Goal: Check status: Check status

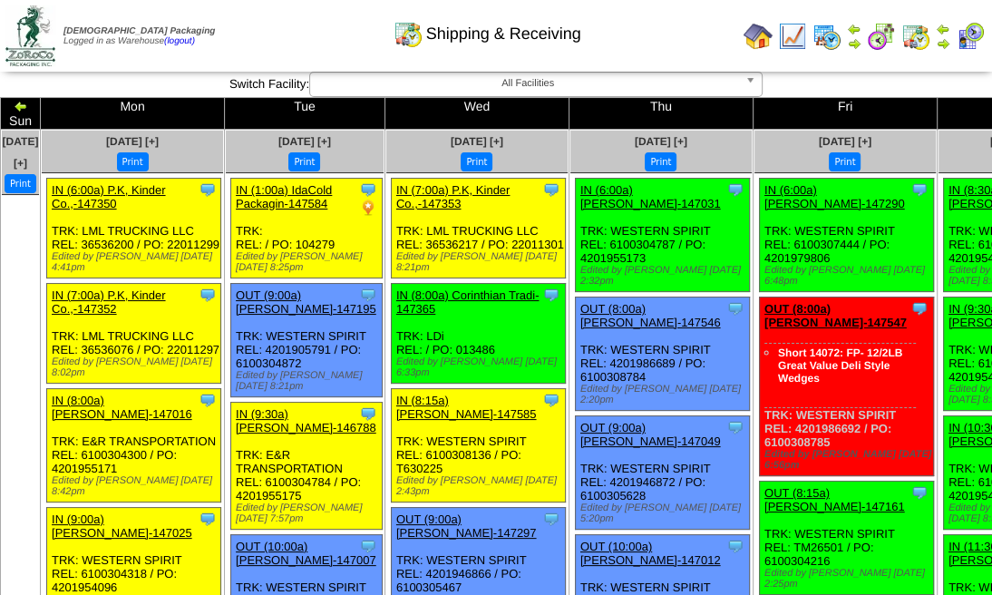
scroll to position [3, 0]
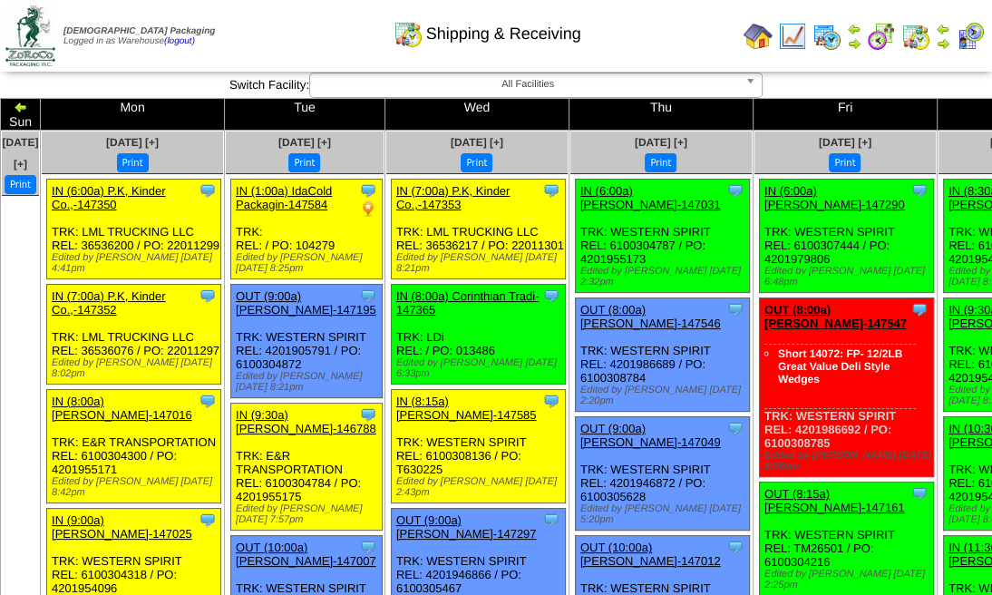
click at [947, 45] on img at bounding box center [943, 43] width 15 height 15
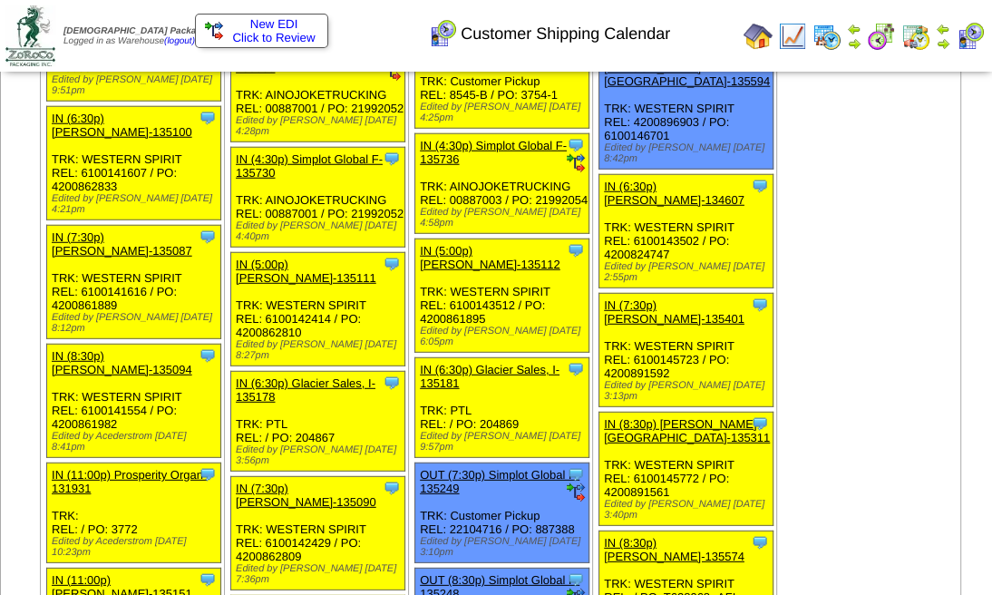
scroll to position [7647, 0]
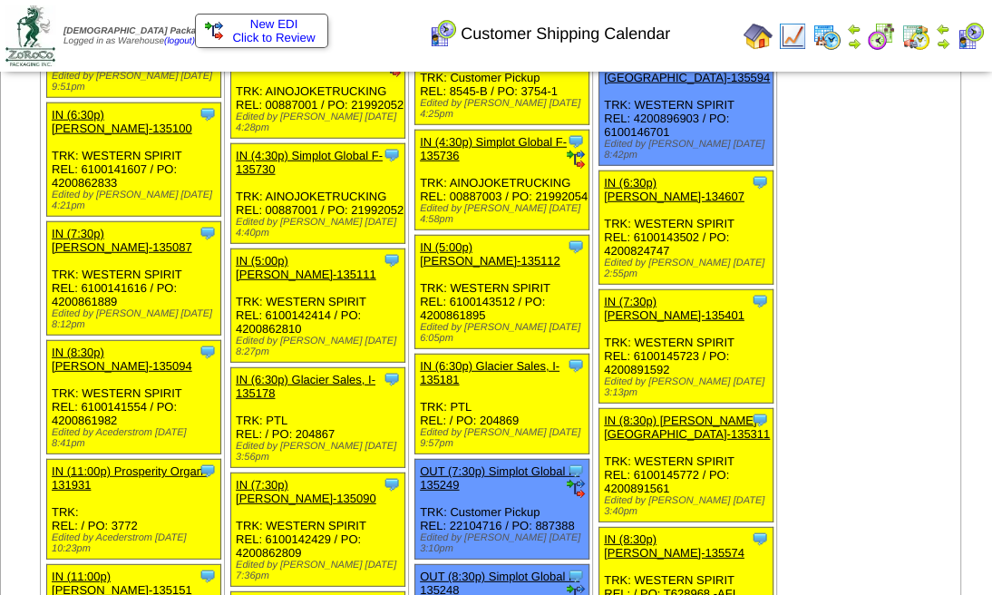
click at [943, 39] on img at bounding box center [943, 43] width 15 height 15
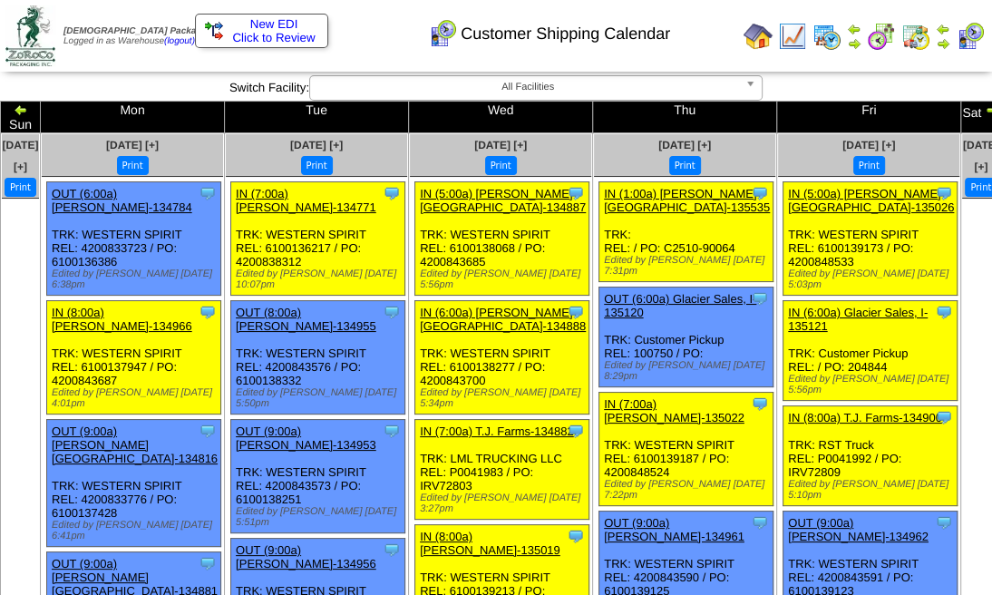
click at [943, 39] on img at bounding box center [943, 43] width 15 height 15
drag, startPoint x: 0, startPoint y: 0, endPoint x: 943, endPoint y: 39, distance: 944.0
click at [943, 39] on img at bounding box center [943, 43] width 15 height 15
click at [985, 107] on img at bounding box center [992, 109] width 15 height 15
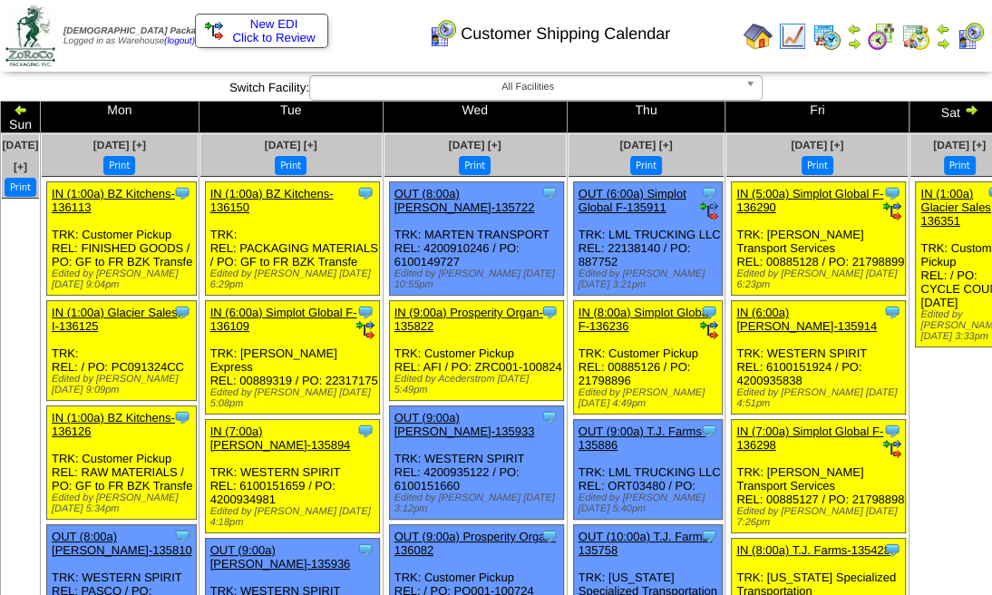
click at [964, 106] on img at bounding box center [971, 109] width 15 height 15
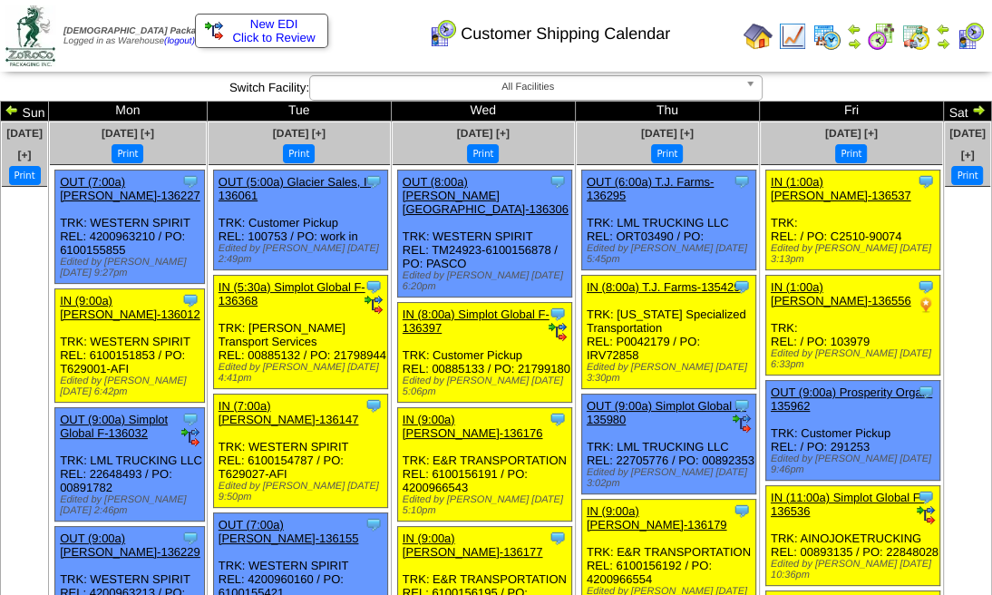
click at [971, 106] on img at bounding box center [978, 109] width 15 height 15
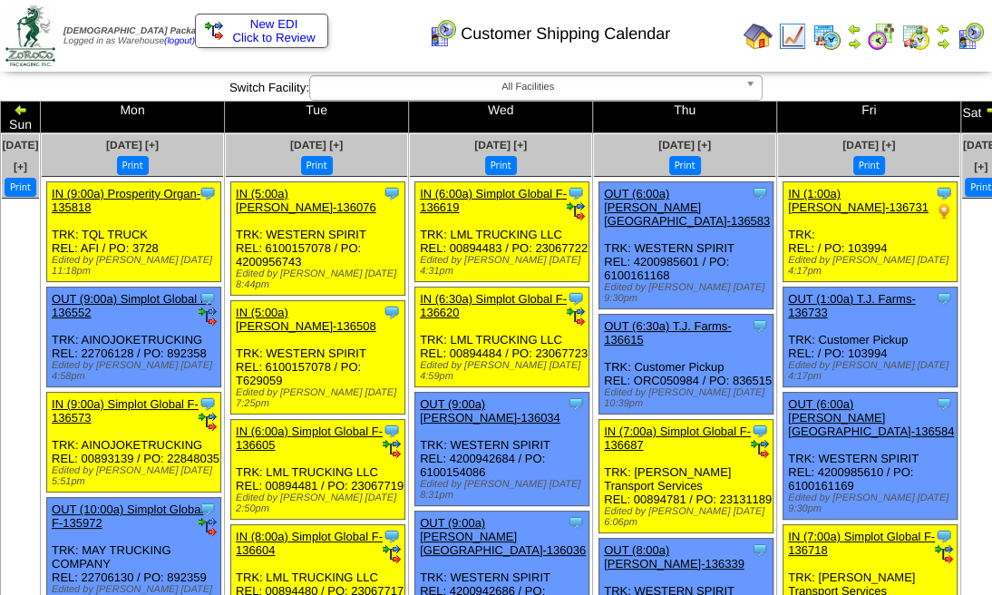
click at [985, 108] on img at bounding box center [992, 109] width 15 height 15
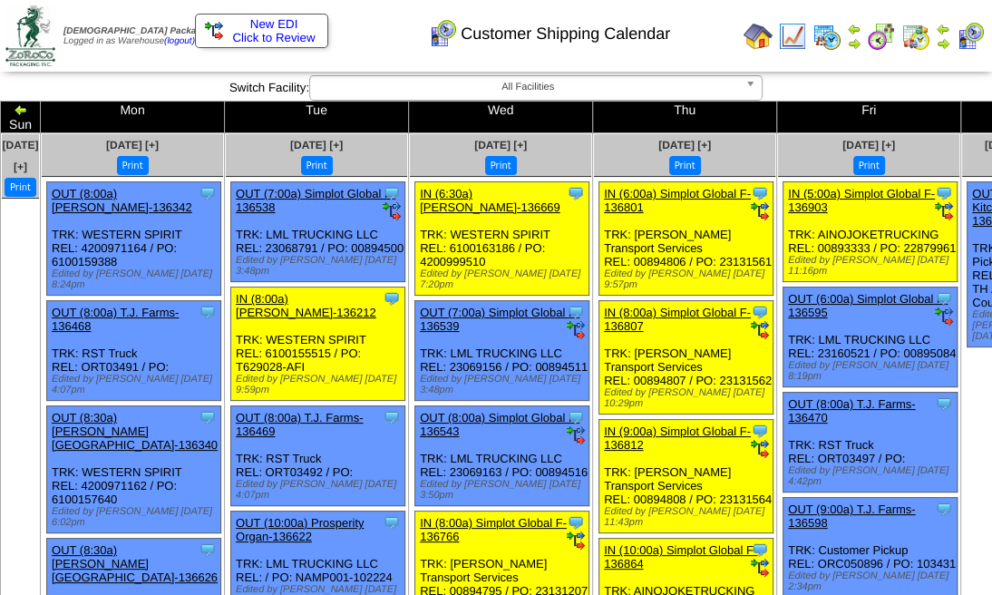
drag, startPoint x: 0, startPoint y: 0, endPoint x: 940, endPoint y: 108, distance: 945.8
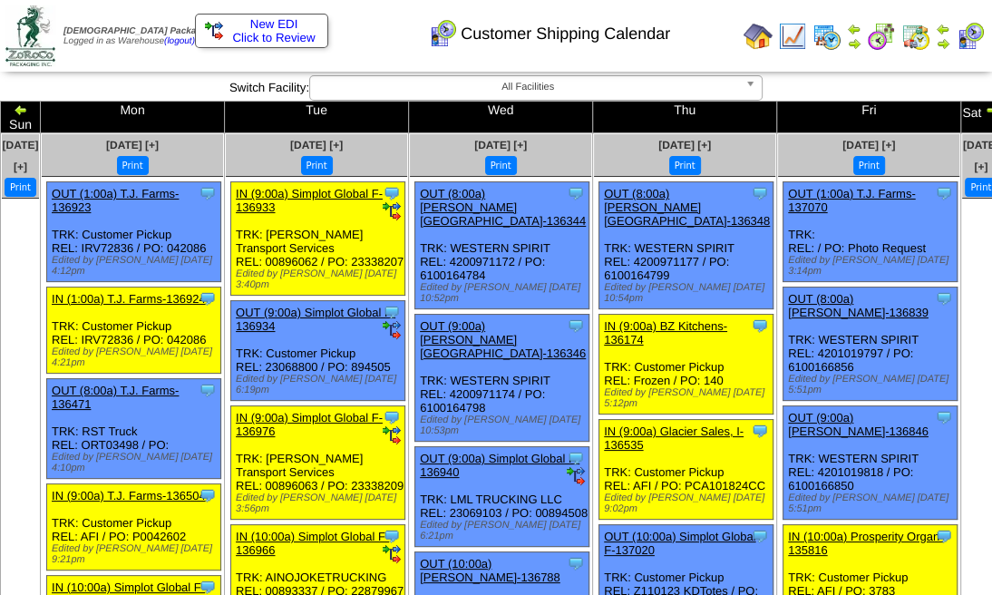
click at [985, 108] on img at bounding box center [992, 109] width 15 height 15
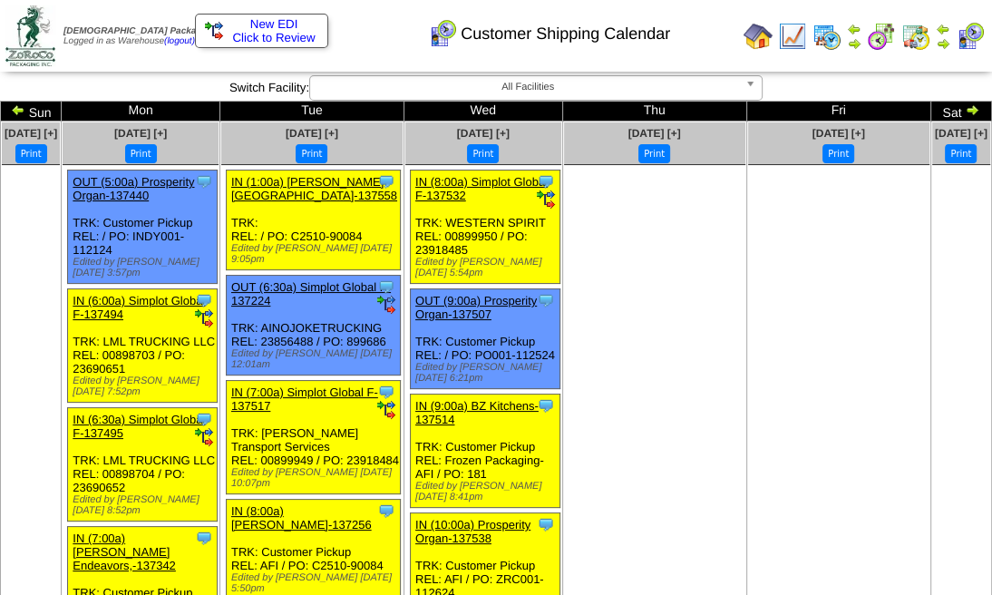
click at [965, 108] on img at bounding box center [972, 109] width 15 height 15
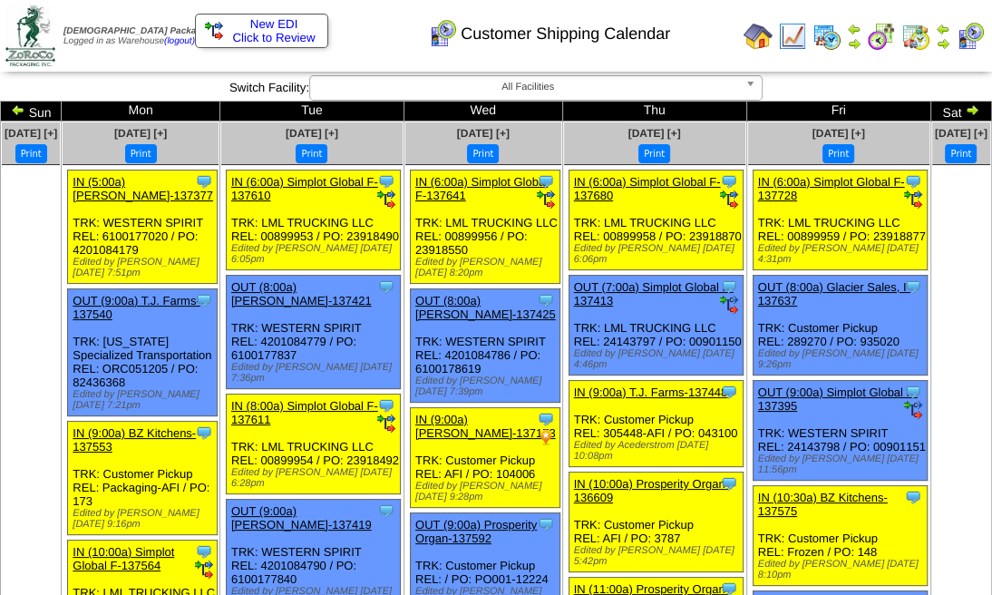
click at [940, 108] on td "Sat" at bounding box center [961, 112] width 61 height 20
click at [965, 109] on img at bounding box center [972, 109] width 15 height 15
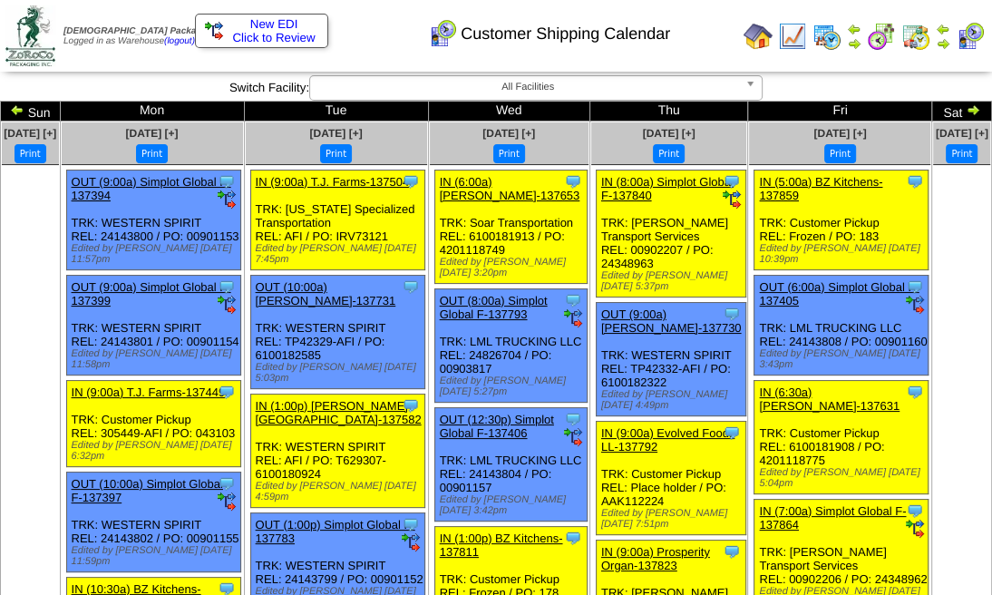
click at [966, 109] on img at bounding box center [973, 109] width 15 height 15
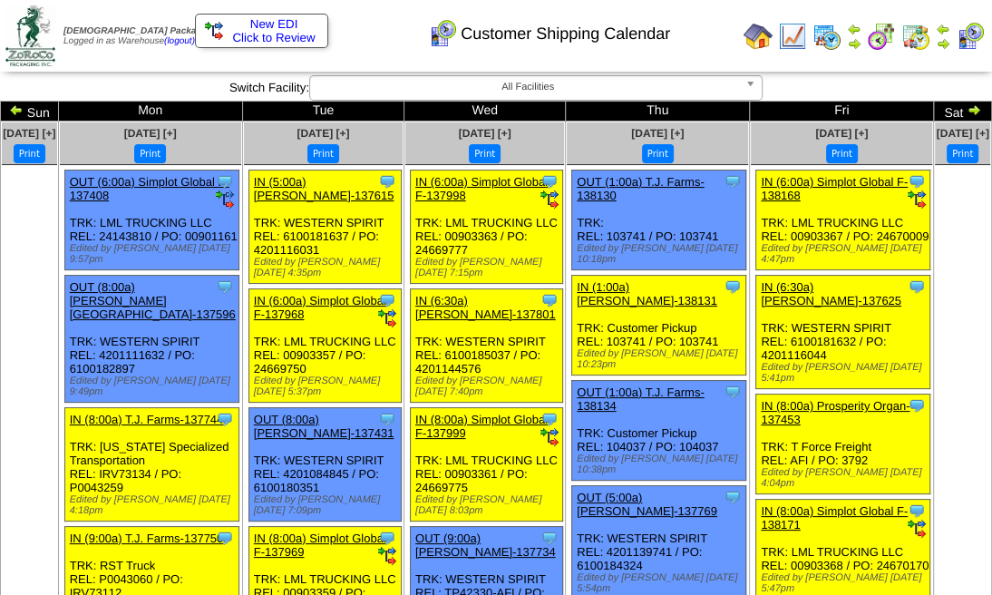
click at [967, 109] on img at bounding box center [974, 109] width 15 height 15
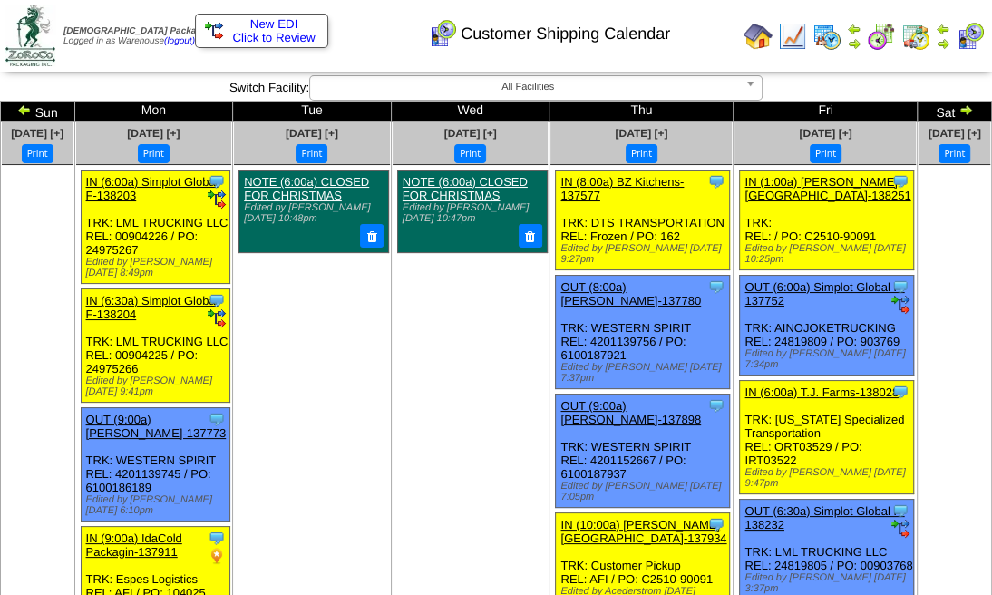
click at [959, 109] on img at bounding box center [966, 109] width 15 height 15
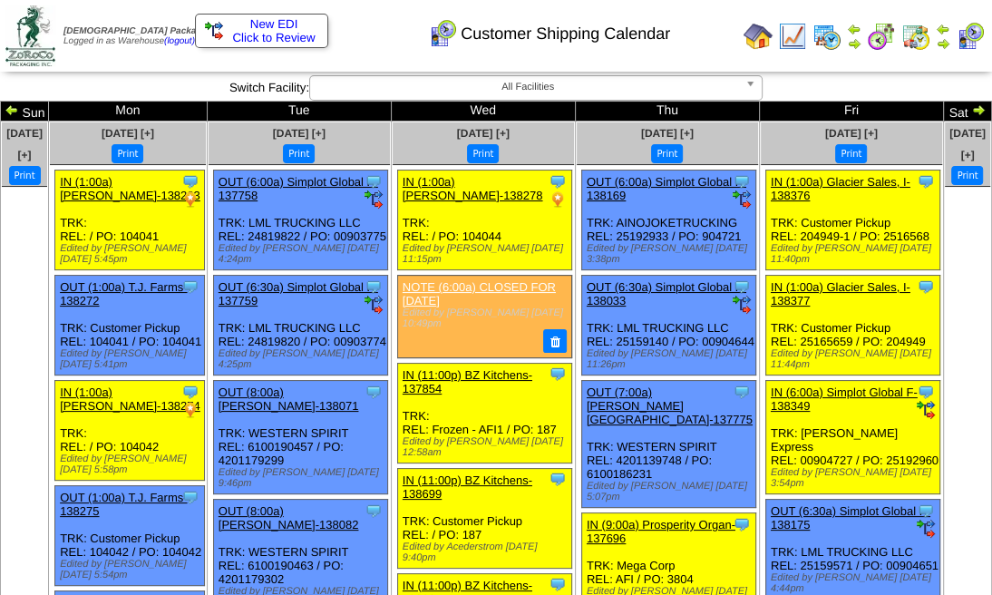
click at [971, 112] on img at bounding box center [978, 109] width 15 height 15
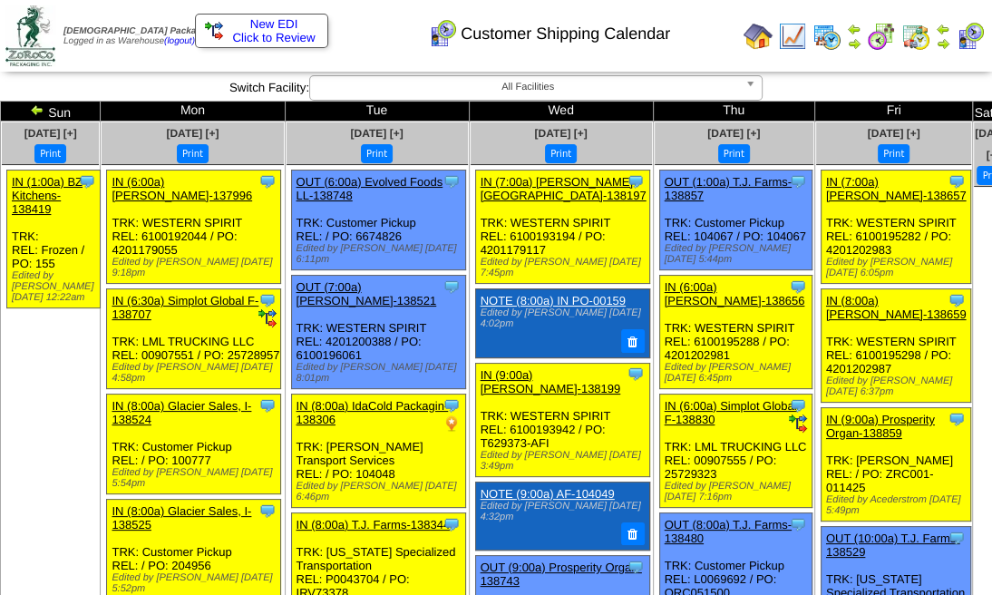
click at [997, 109] on img at bounding box center [1004, 109] width 15 height 15
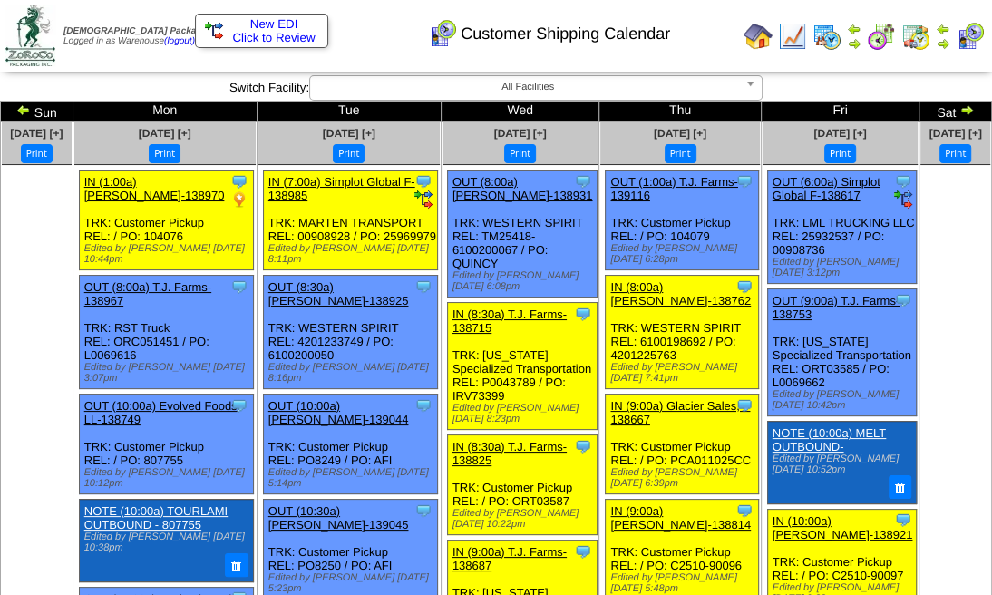
click at [960, 109] on img at bounding box center [967, 109] width 15 height 15
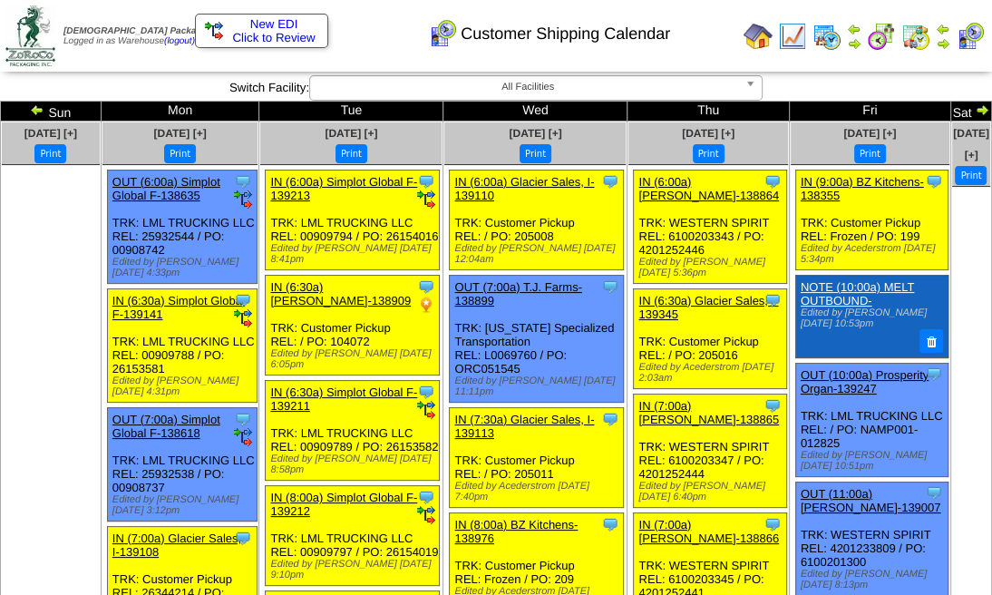
click at [975, 109] on img at bounding box center [982, 109] width 15 height 15
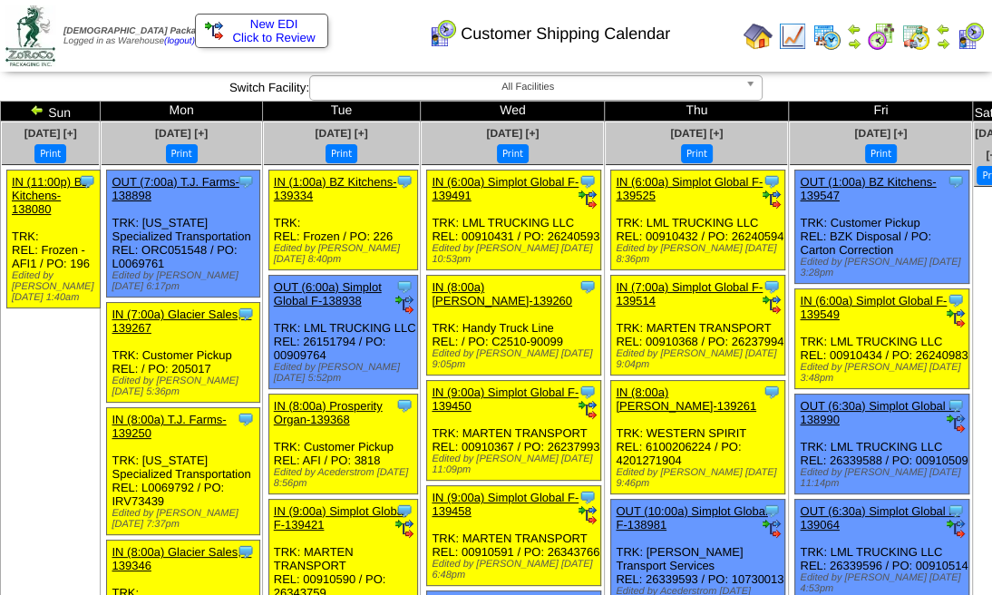
click at [997, 109] on img at bounding box center [1004, 109] width 15 height 15
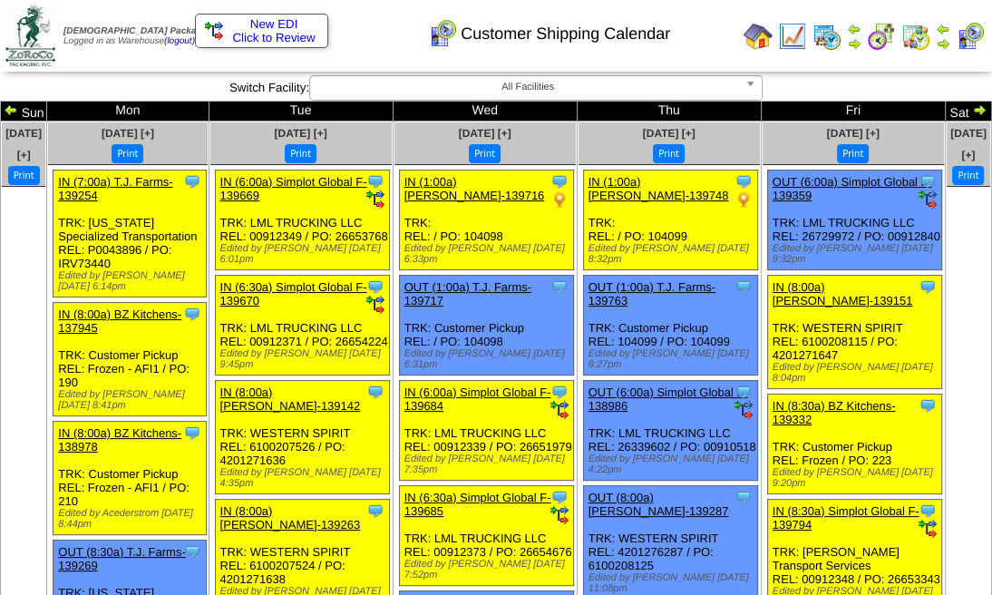
click at [972, 109] on img at bounding box center [979, 109] width 15 height 15
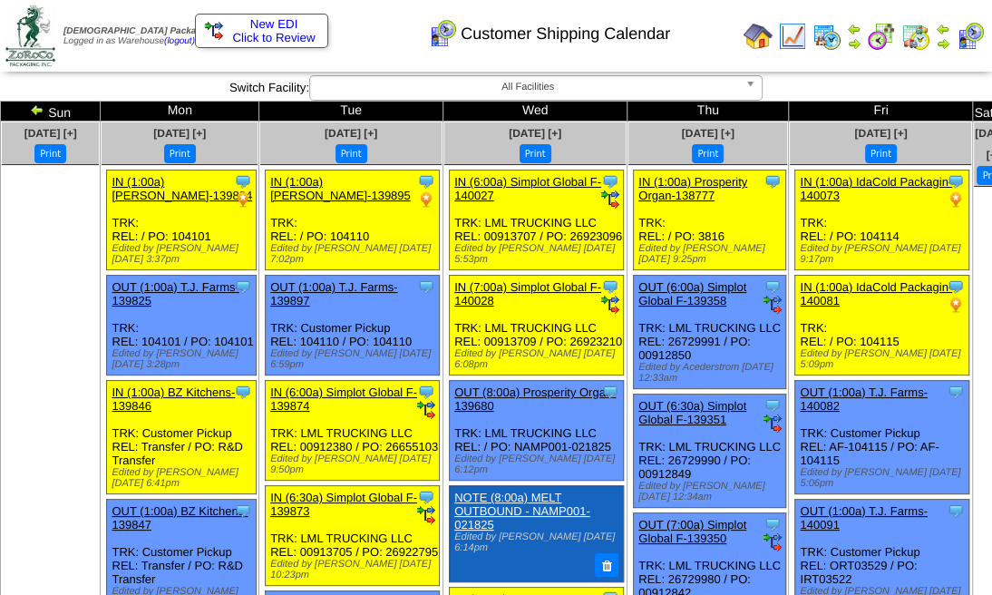
click at [997, 109] on img at bounding box center [1004, 109] width 15 height 15
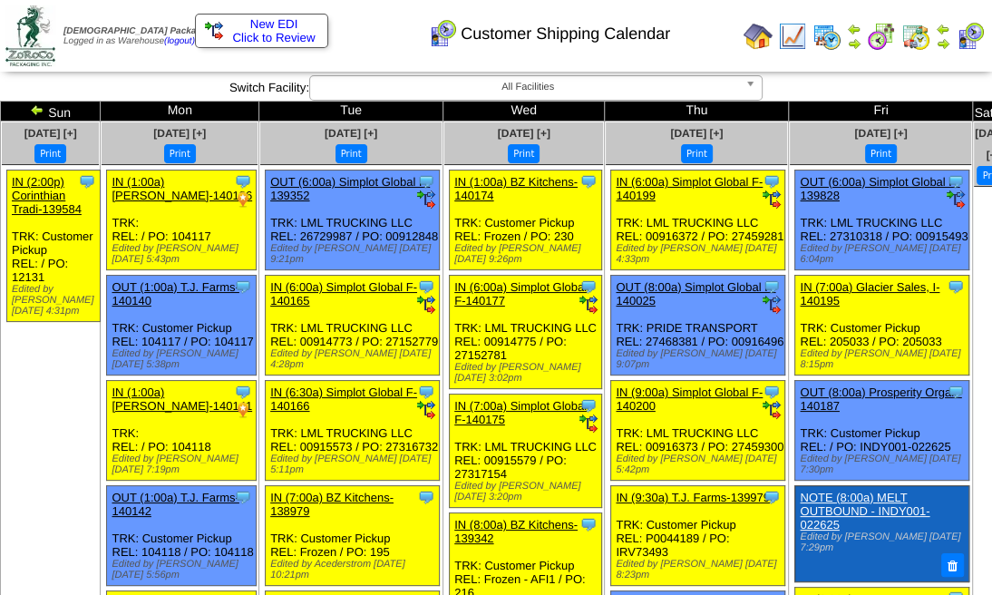
click at [997, 109] on img at bounding box center [1004, 109] width 15 height 15
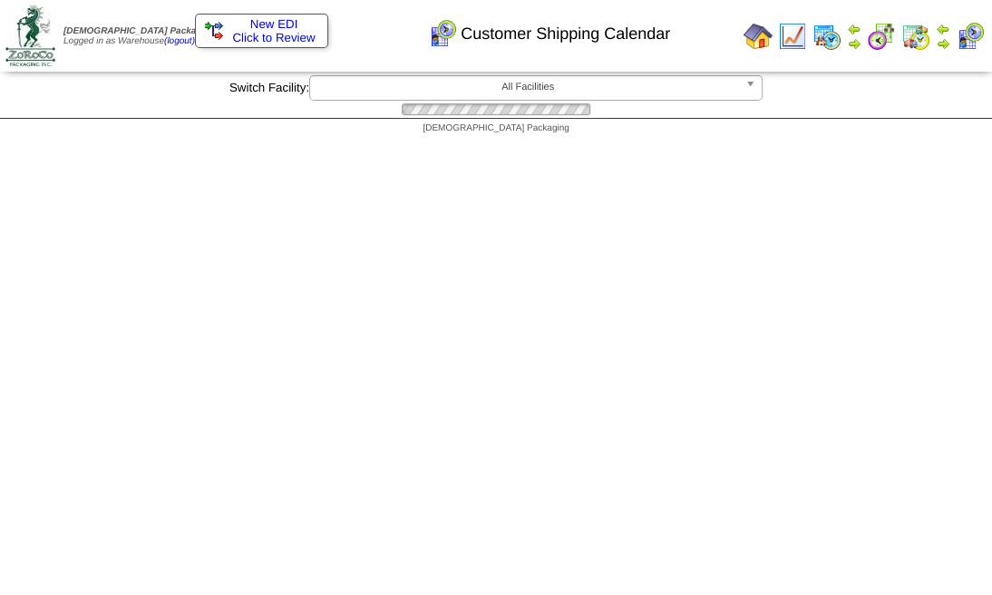
drag, startPoint x: 0, startPoint y: 0, endPoint x: 935, endPoint y: 109, distance: 941.4
click at [0, 0] on img at bounding box center [0, 0] width 0 height 0
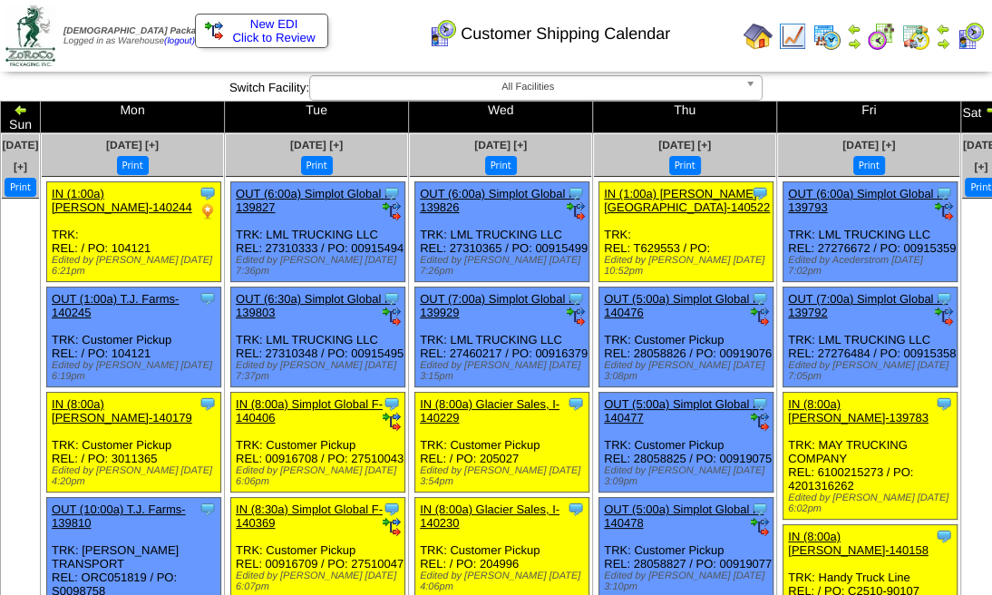
click at [985, 109] on img at bounding box center [992, 109] width 15 height 15
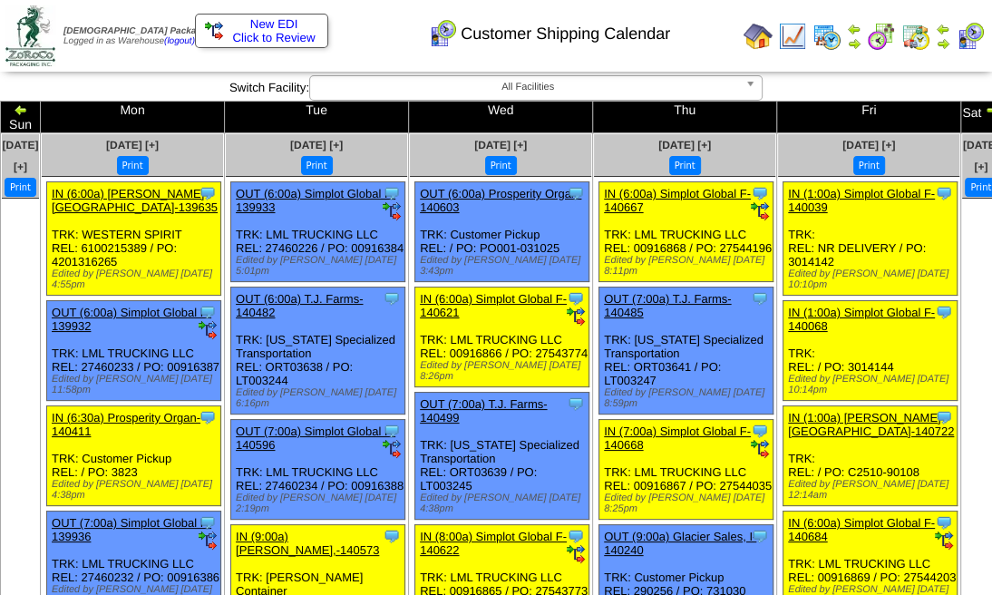
click at [985, 109] on img at bounding box center [992, 109] width 15 height 15
drag, startPoint x: 0, startPoint y: 0, endPoint x: 935, endPoint y: 109, distance: 941.4
click at [985, 109] on img at bounding box center [992, 109] width 15 height 15
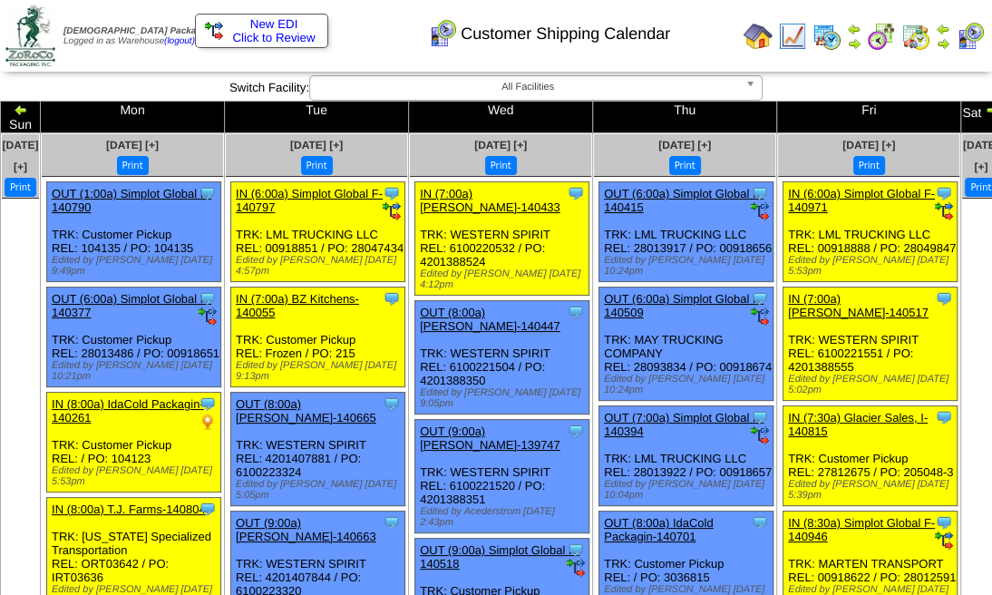
click at [985, 109] on img at bounding box center [992, 109] width 15 height 15
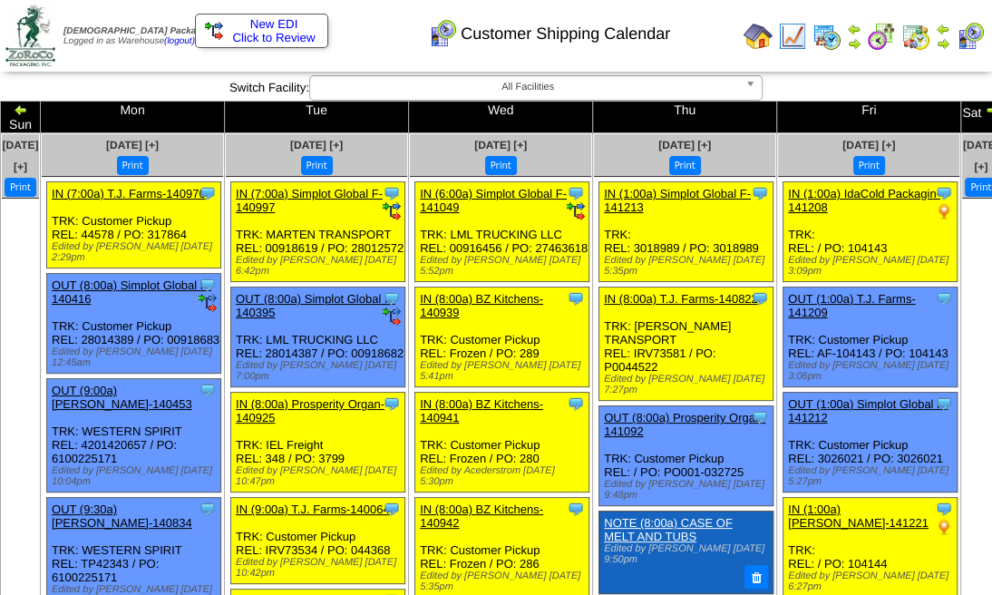
click at [985, 108] on img at bounding box center [992, 109] width 15 height 15
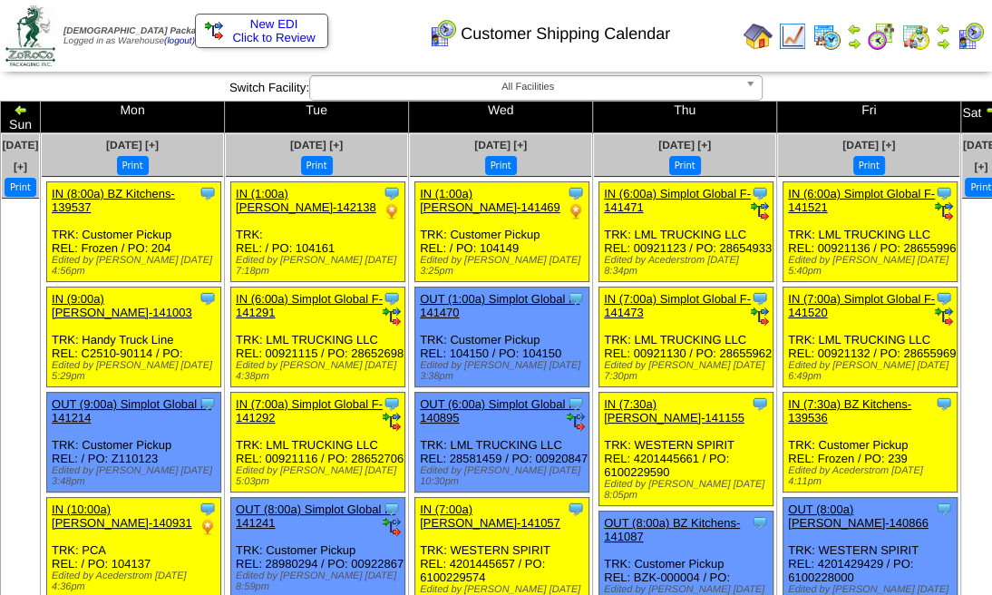
click at [985, 108] on img at bounding box center [992, 109] width 15 height 15
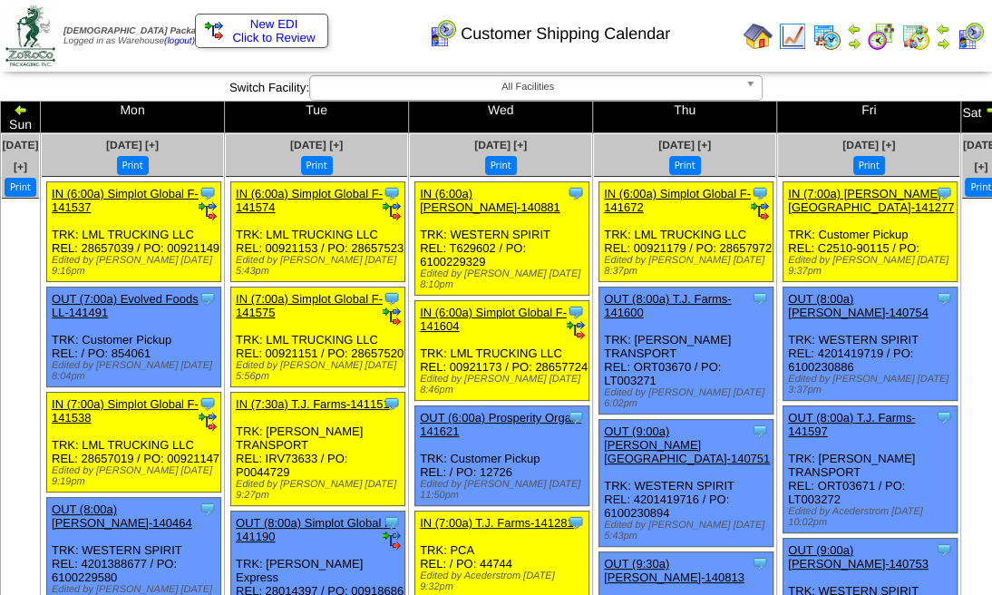
click at [985, 108] on img at bounding box center [992, 109] width 15 height 15
drag, startPoint x: 0, startPoint y: 0, endPoint x: 933, endPoint y: 108, distance: 939.4
click at [985, 108] on img at bounding box center [992, 109] width 15 height 15
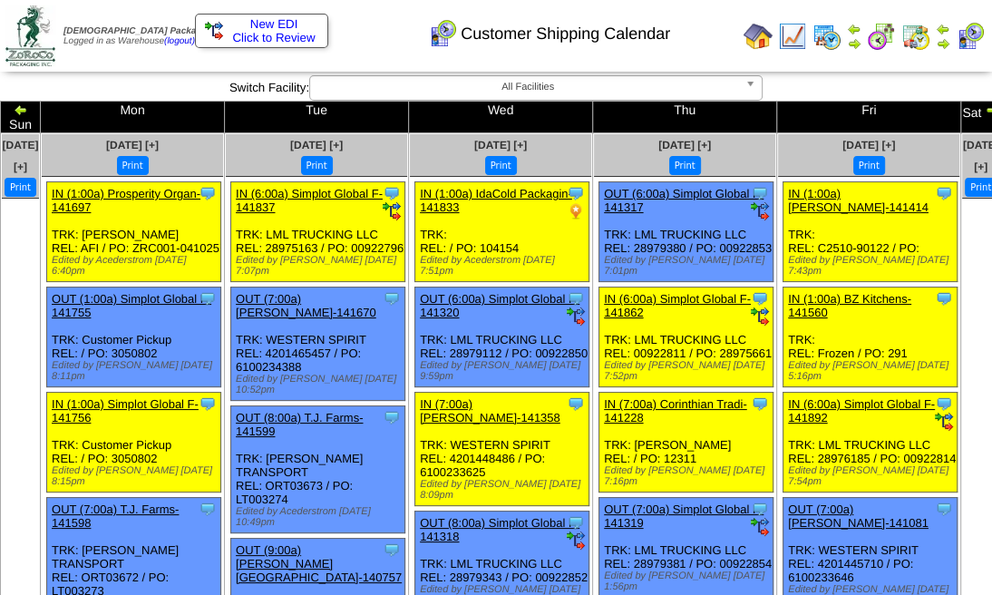
click at [985, 108] on img at bounding box center [992, 109] width 15 height 15
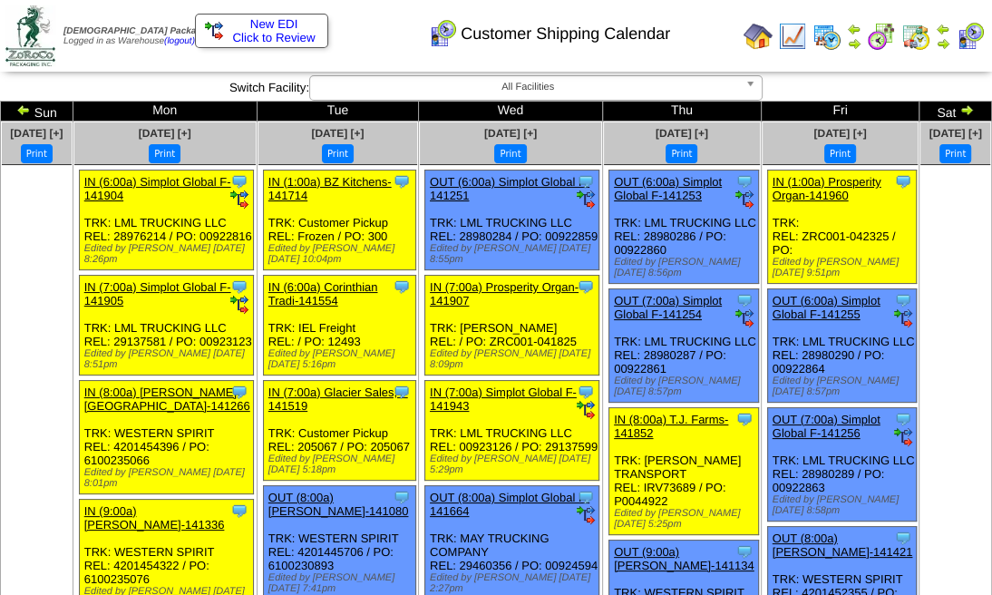
click at [960, 108] on img at bounding box center [967, 109] width 15 height 15
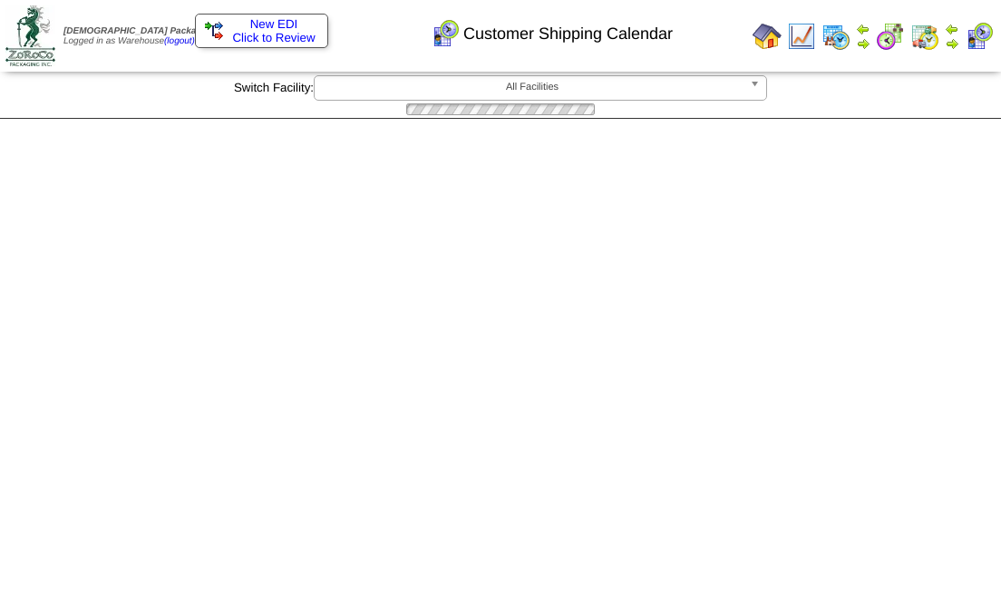
click at [933, 108] on div at bounding box center [500, 109] width 1001 height 17
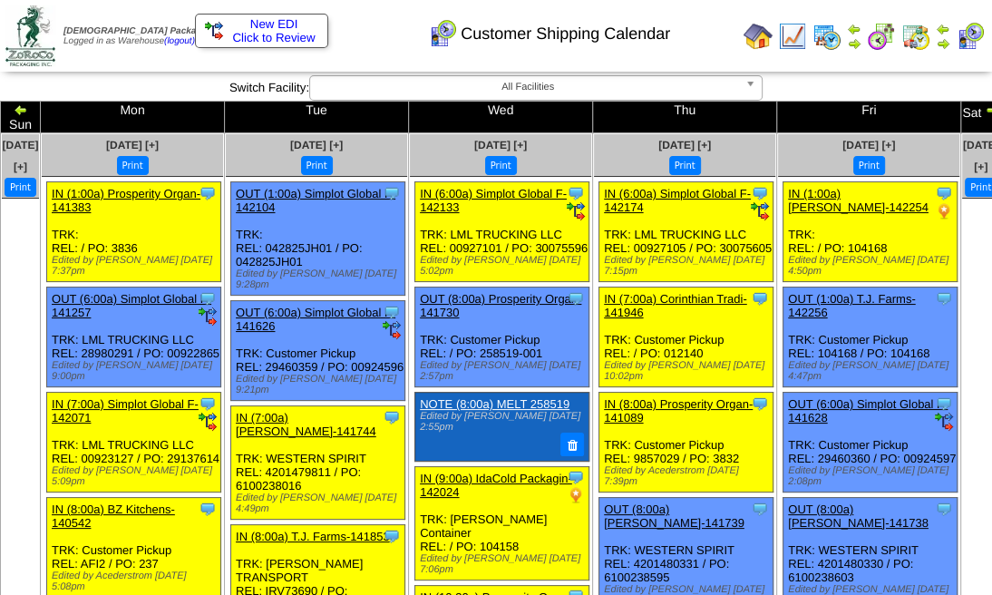
click at [985, 108] on img at bounding box center [992, 109] width 15 height 15
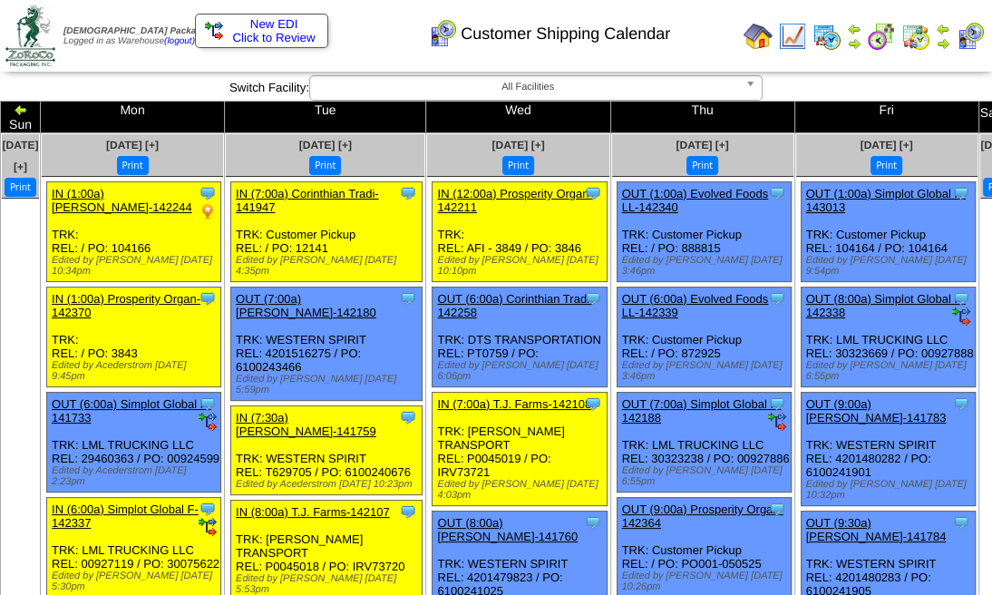
click at [1000, 108] on img at bounding box center [1010, 109] width 15 height 15
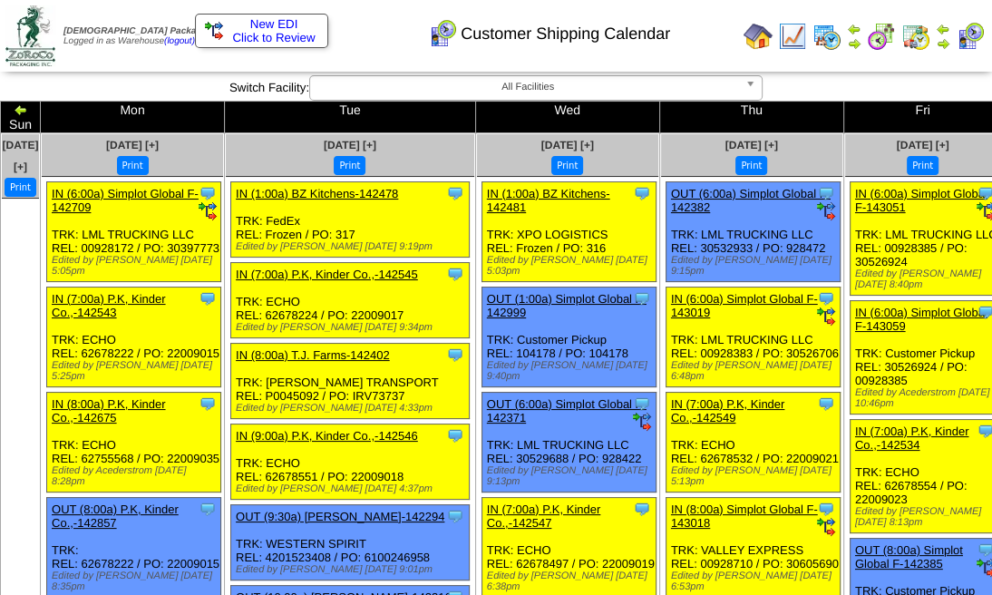
drag, startPoint x: 0, startPoint y: 0, endPoint x: 944, endPoint y: 106, distance: 950.1
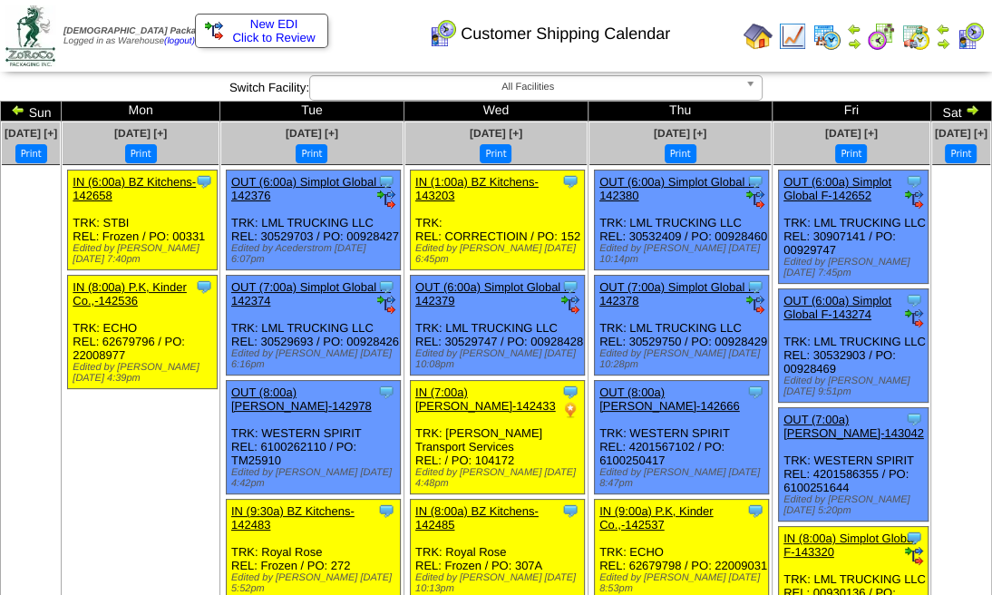
click at [942, 106] on td "Sat" at bounding box center [961, 112] width 61 height 20
click at [965, 108] on img at bounding box center [972, 109] width 15 height 15
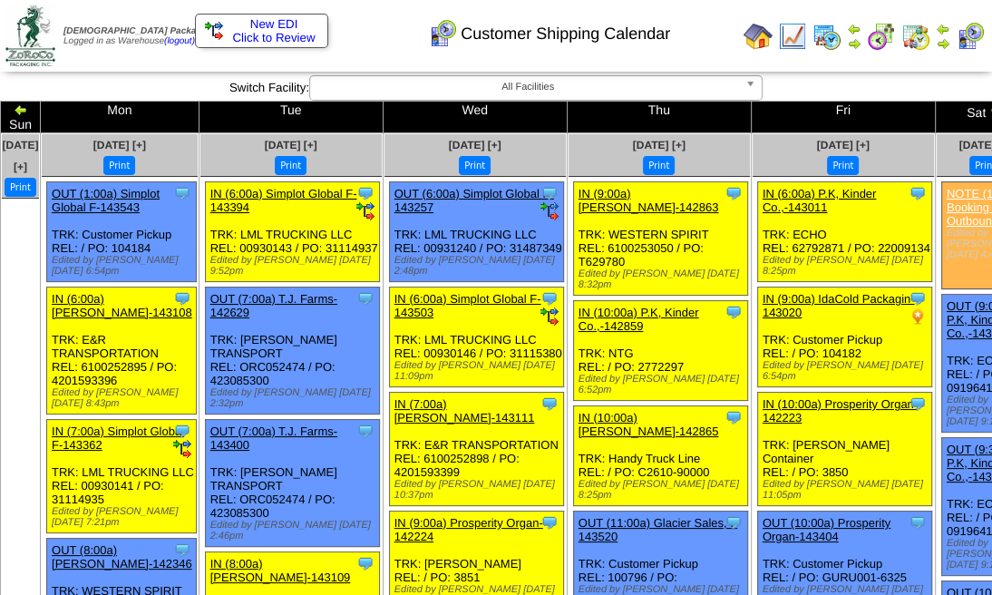
click at [989, 108] on img at bounding box center [996, 109] width 15 height 15
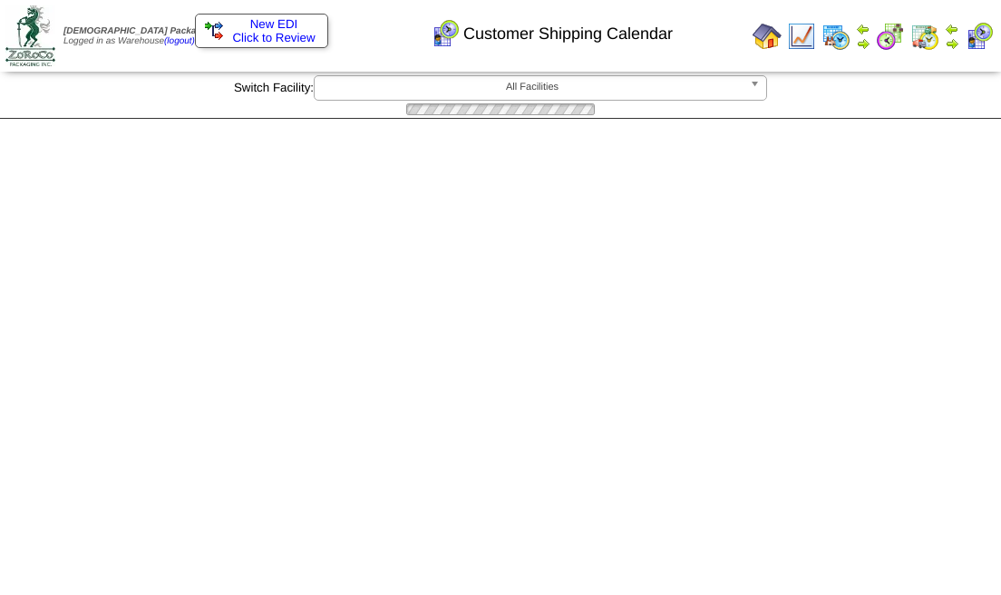
click at [935, 108] on div at bounding box center [500, 109] width 1001 height 17
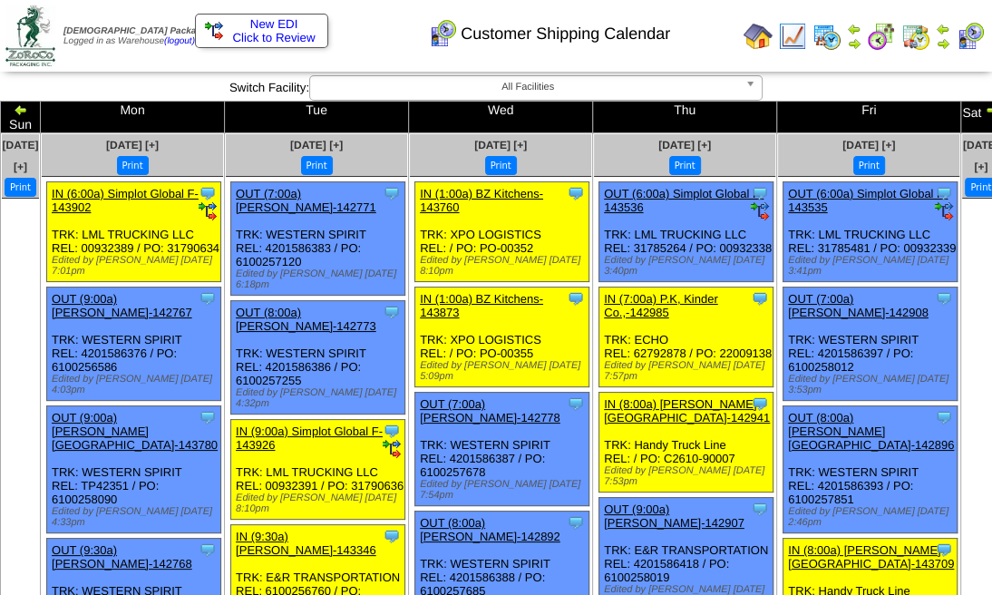
click at [985, 108] on img at bounding box center [992, 109] width 15 height 15
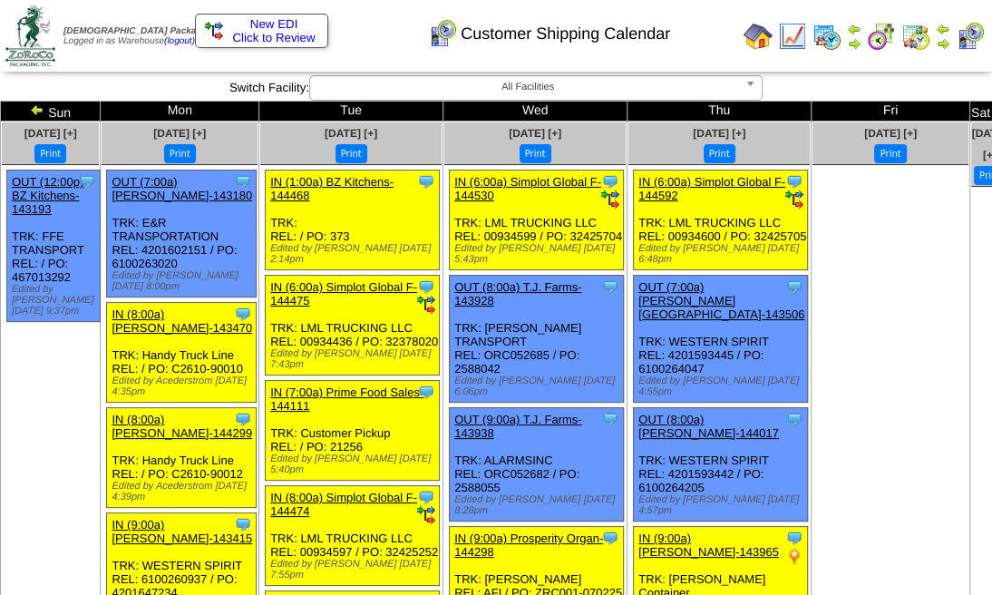
click at [994, 106] on img at bounding box center [1001, 109] width 15 height 15
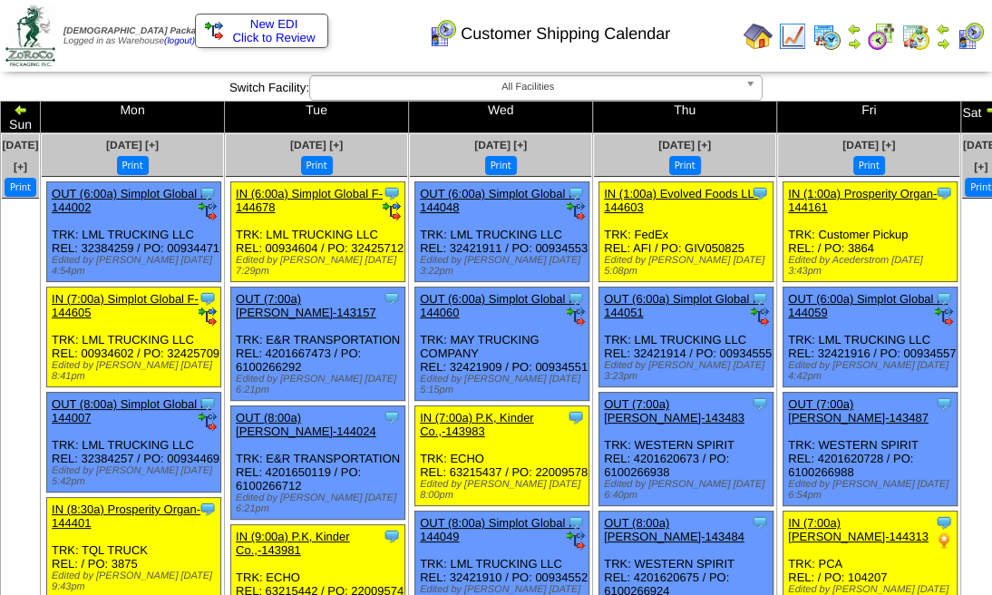
click at [985, 106] on img at bounding box center [992, 109] width 15 height 15
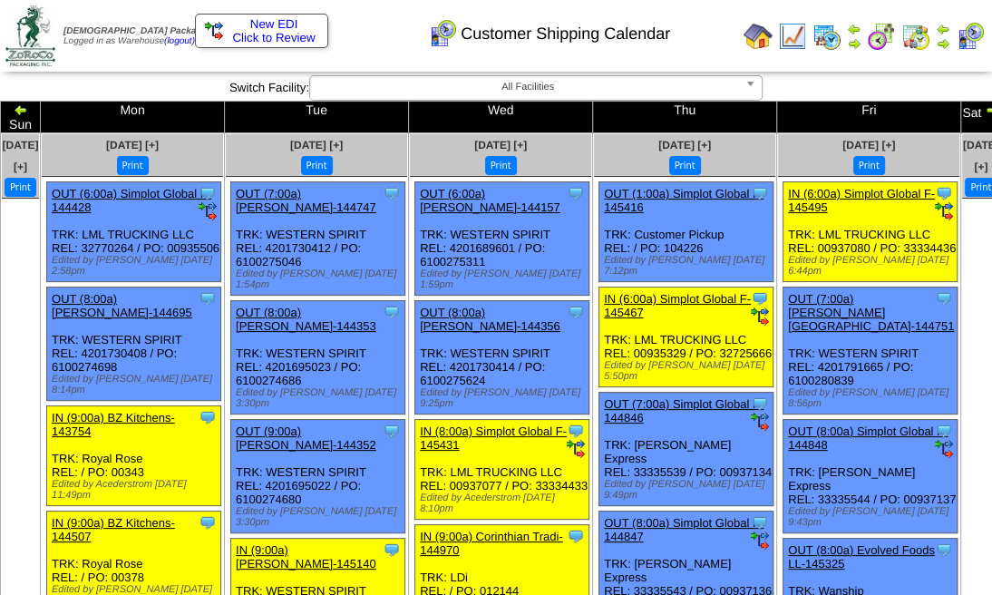
click at [985, 109] on img at bounding box center [992, 109] width 15 height 15
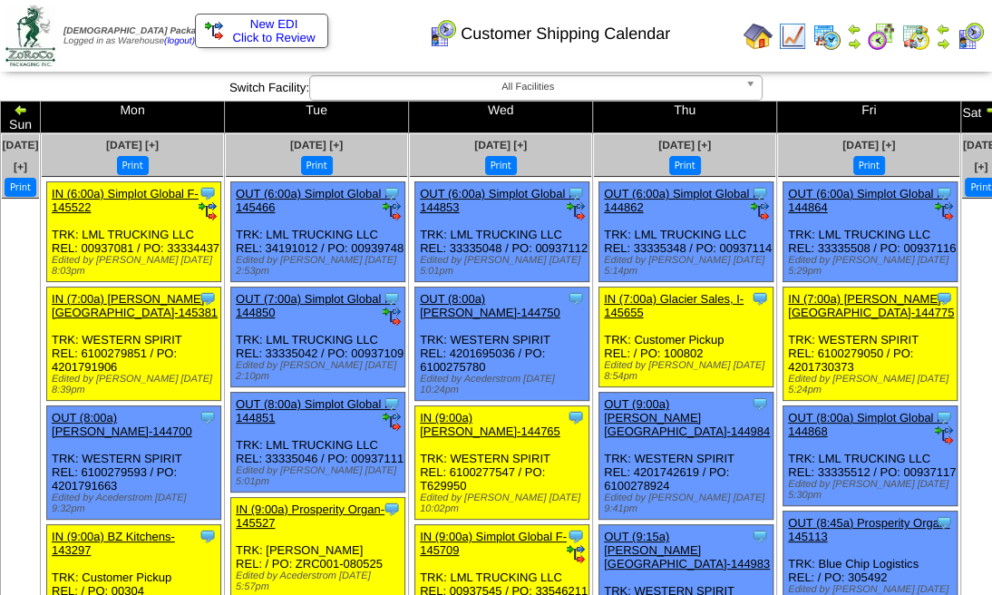
click at [985, 109] on img at bounding box center [992, 109] width 15 height 15
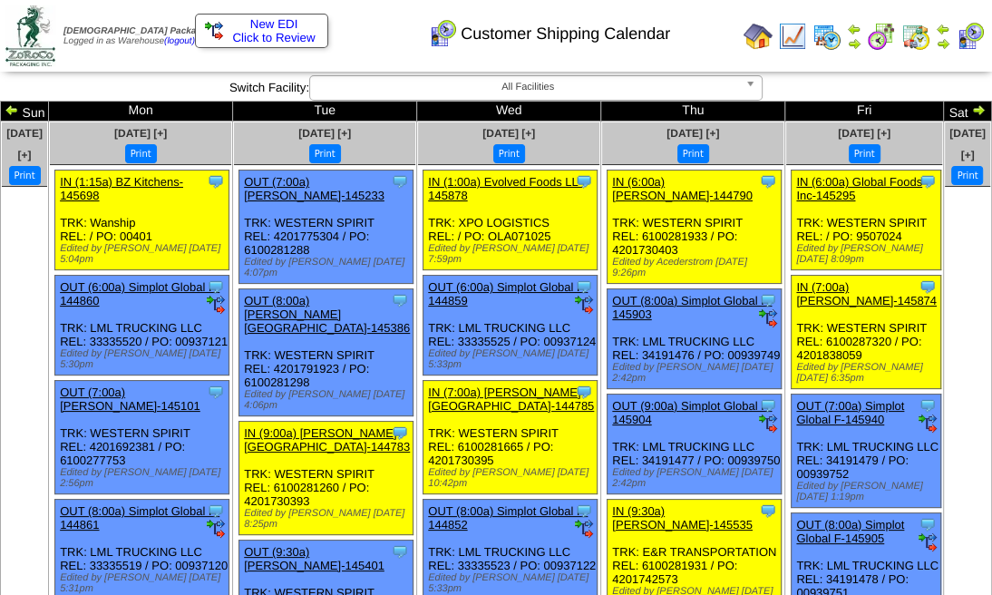
click at [971, 109] on img at bounding box center [978, 109] width 15 height 15
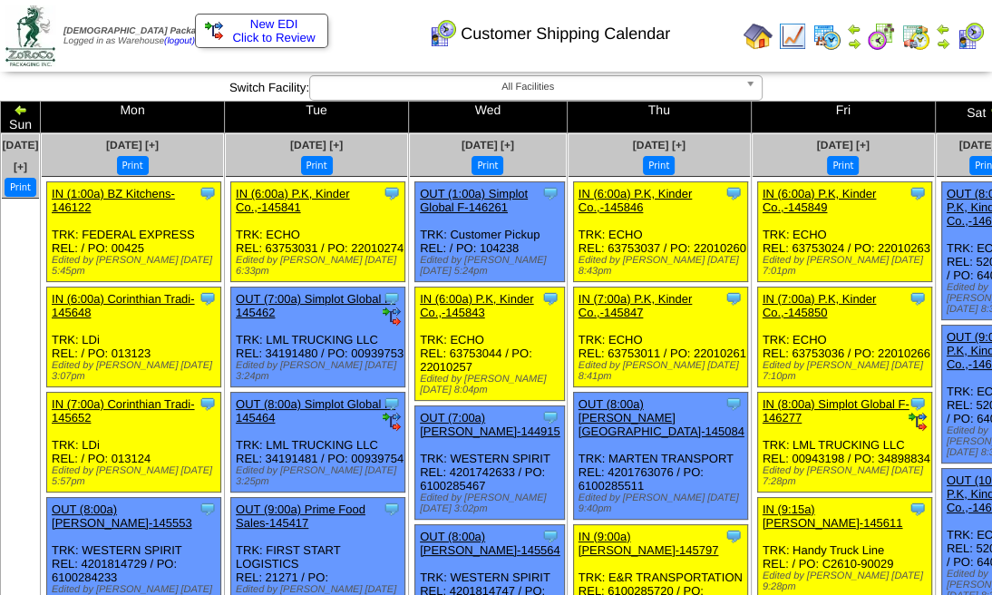
click at [989, 110] on img at bounding box center [996, 109] width 15 height 15
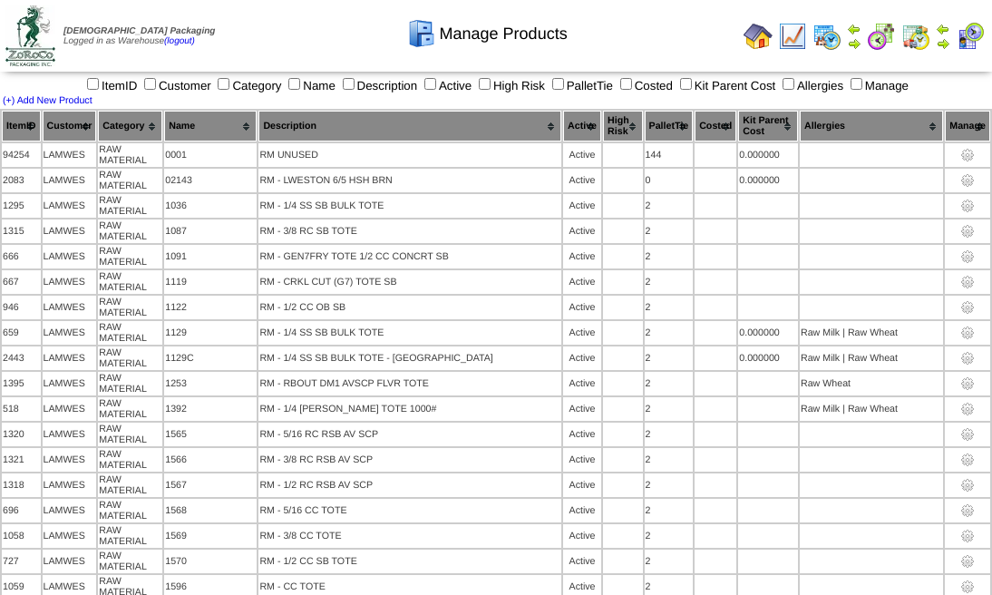
scroll to position [10387, 0]
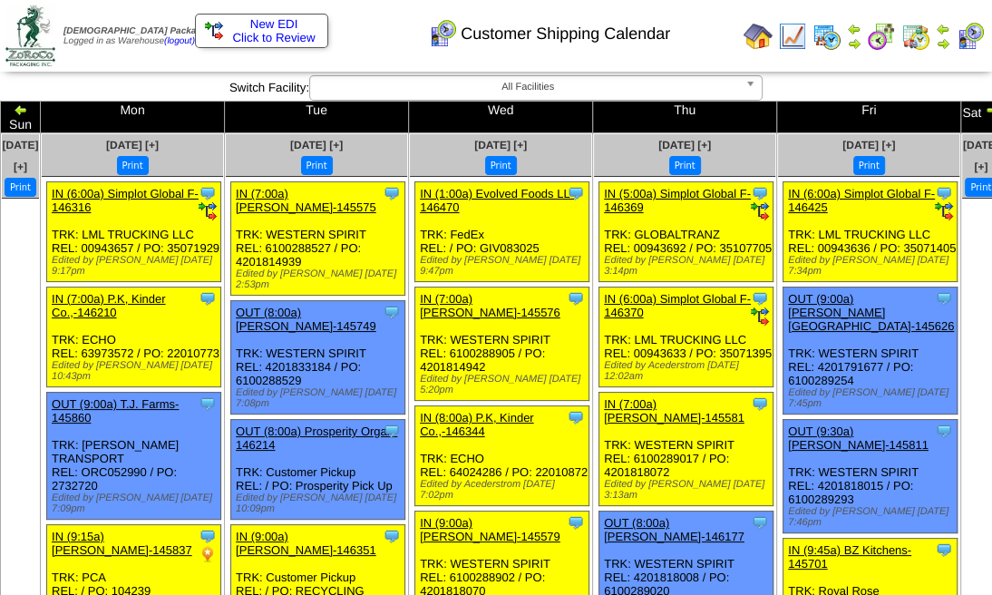
click at [985, 109] on img at bounding box center [992, 109] width 15 height 15
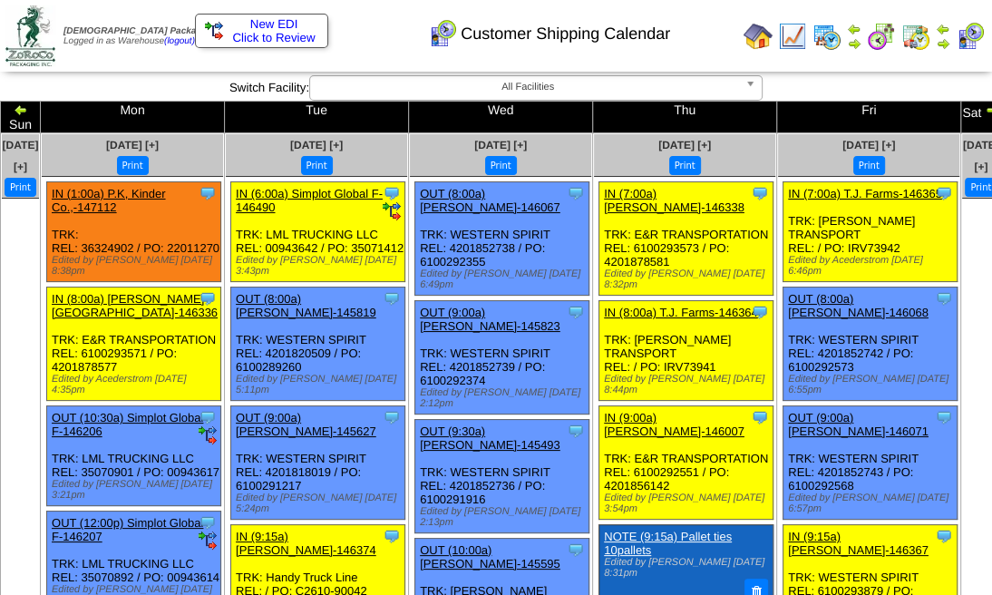
click at [985, 109] on img at bounding box center [992, 109] width 15 height 15
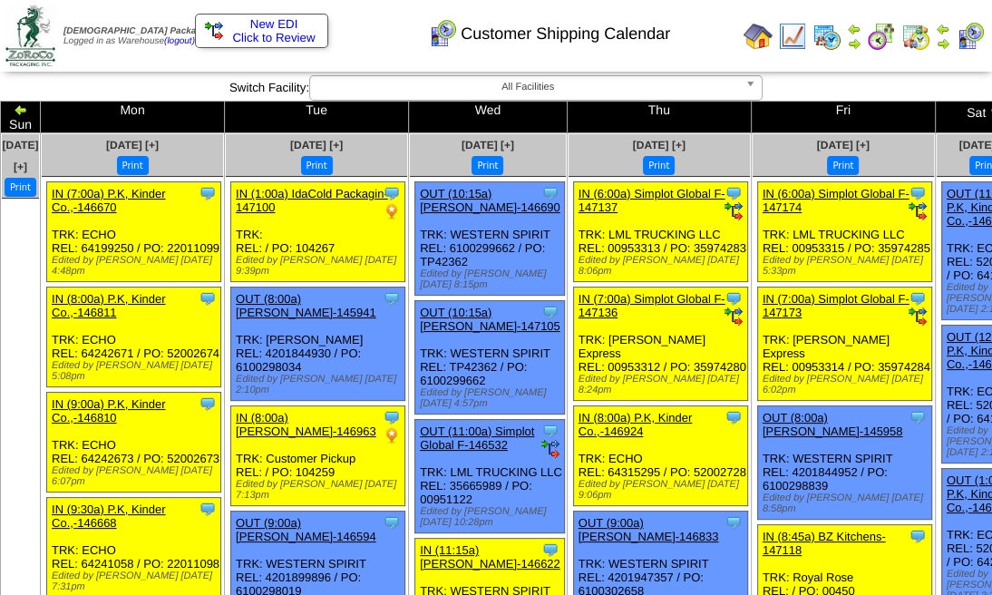
click at [989, 109] on img at bounding box center [996, 109] width 15 height 15
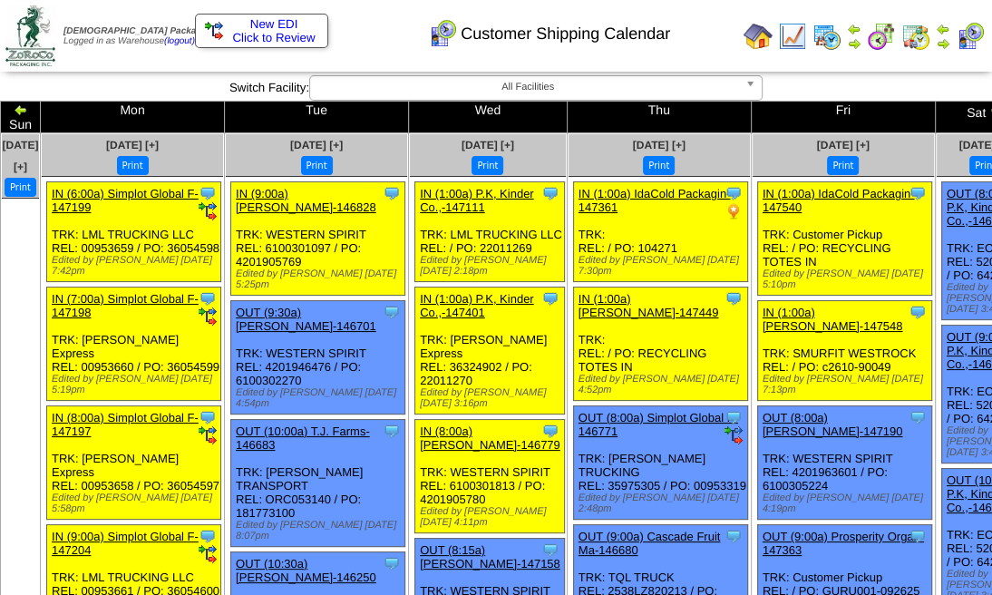
click at [989, 109] on img at bounding box center [996, 109] width 15 height 15
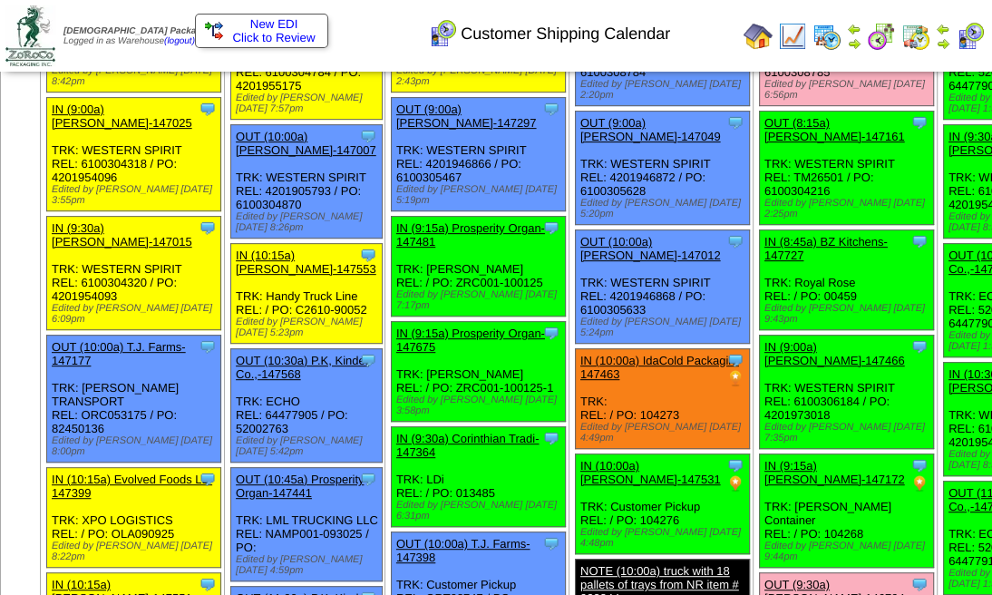
scroll to position [241, 0]
